Goal: Task Accomplishment & Management: Complete application form

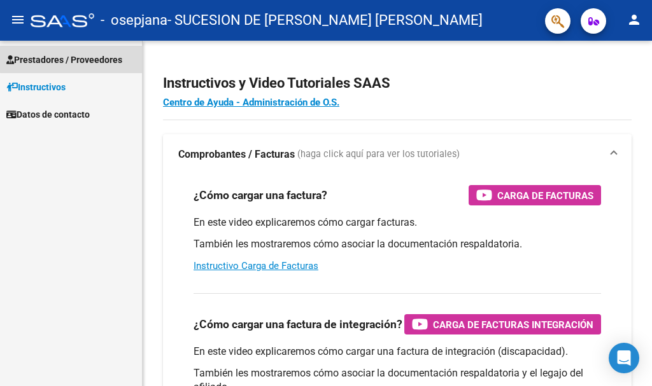
click at [92, 58] on span "Prestadores / Proveedores" at bounding box center [64, 60] width 116 height 14
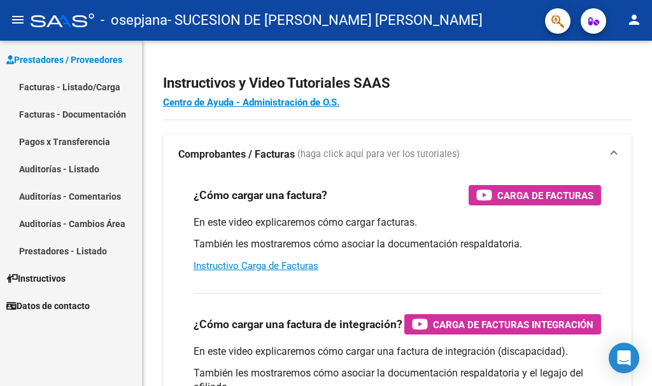
click at [81, 89] on link "Facturas - Listado/Carga" at bounding box center [71, 86] width 142 height 27
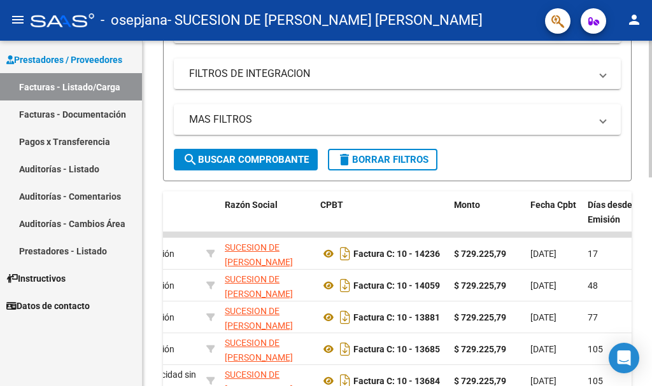
scroll to position [209, 0]
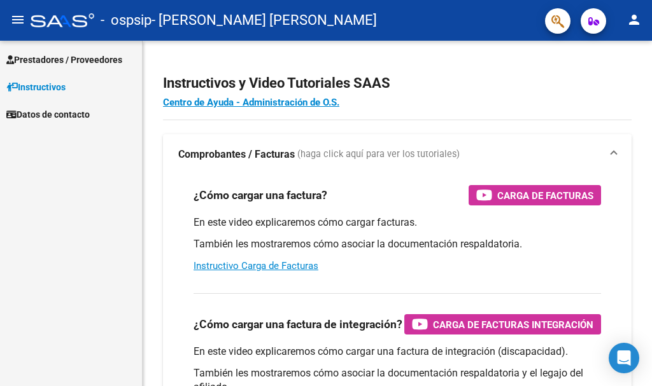
click at [74, 62] on span "Prestadores / Proveedores" at bounding box center [64, 60] width 116 height 14
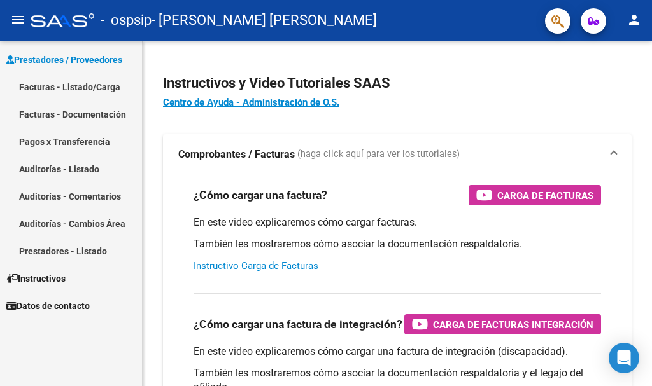
click at [74, 86] on link "Facturas - Listado/Carga" at bounding box center [71, 86] width 142 height 27
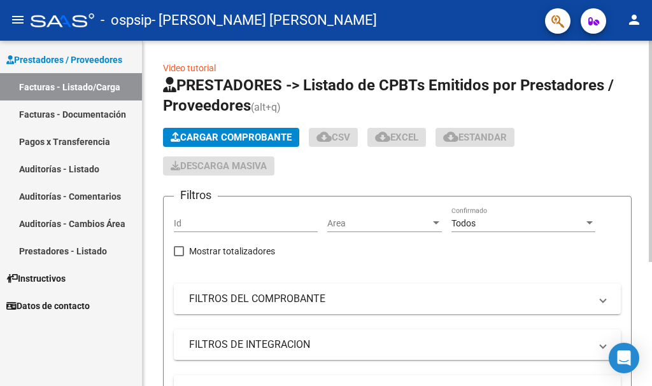
click at [236, 134] on span "Cargar Comprobante" at bounding box center [231, 137] width 121 height 11
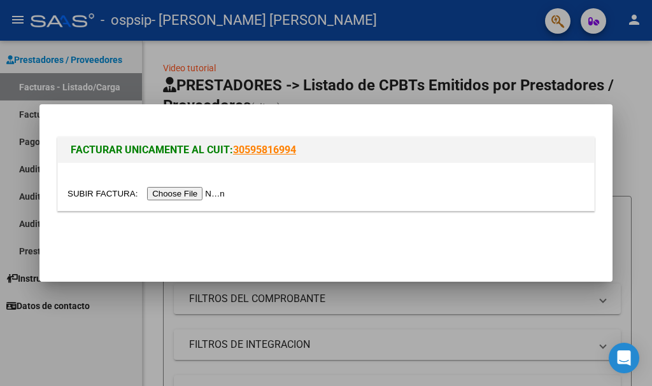
click at [526, 313] on div at bounding box center [326, 193] width 652 height 386
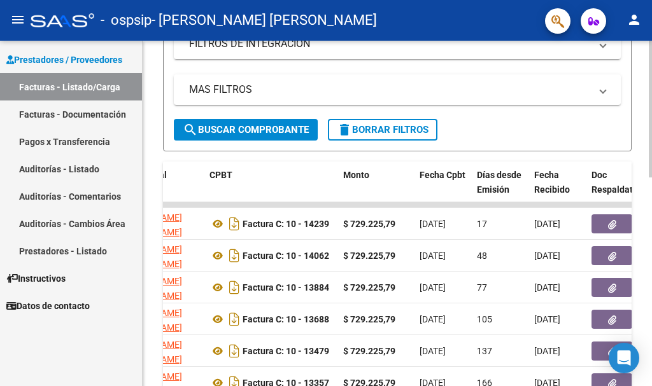
scroll to position [273, 0]
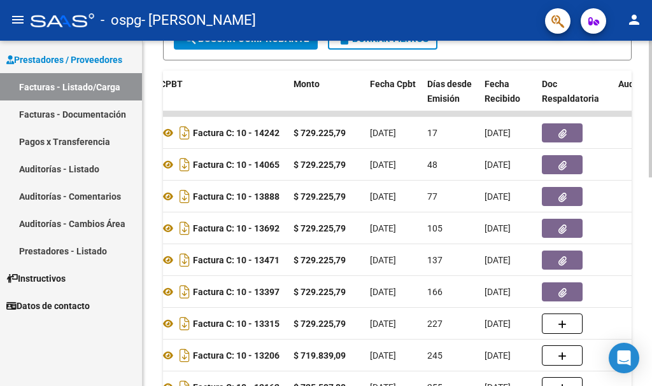
scroll to position [337, 0]
